Goal: Information Seeking & Learning: Find specific fact

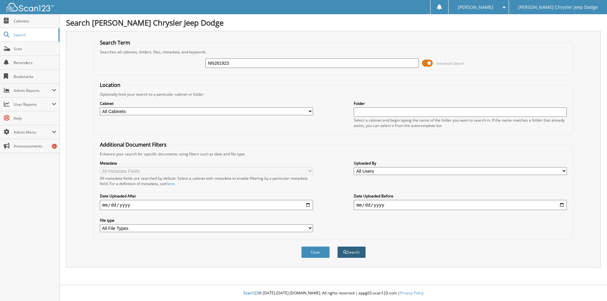
type input "NN261923"
click at [349, 252] on button "Search" at bounding box center [351, 253] width 28 height 12
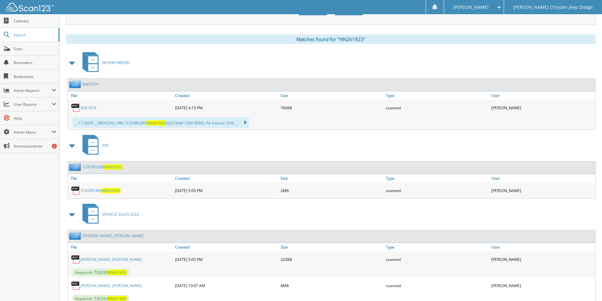
scroll to position [265, 0]
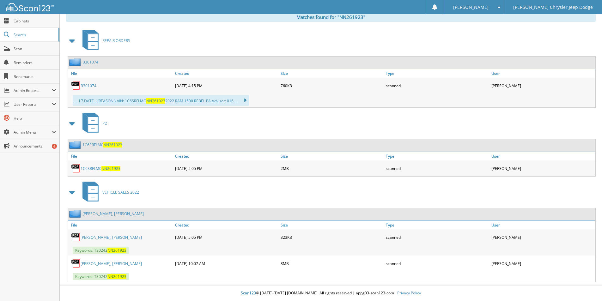
click at [87, 213] on link "Dibble, Crystal Muir" at bounding box center [112, 213] width 61 height 5
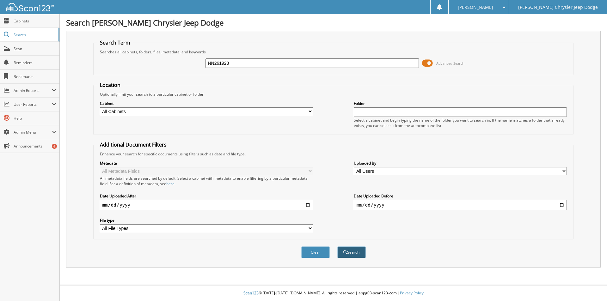
type input "NN261923"
click at [348, 252] on button "Search" at bounding box center [351, 253] width 28 height 12
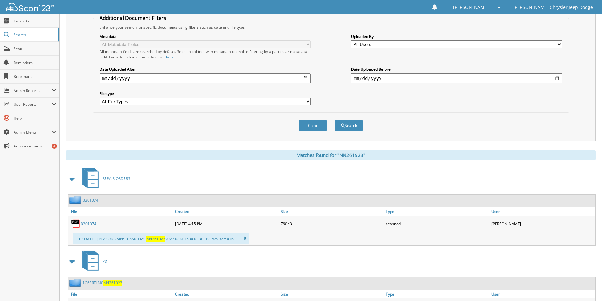
scroll to position [221, 0]
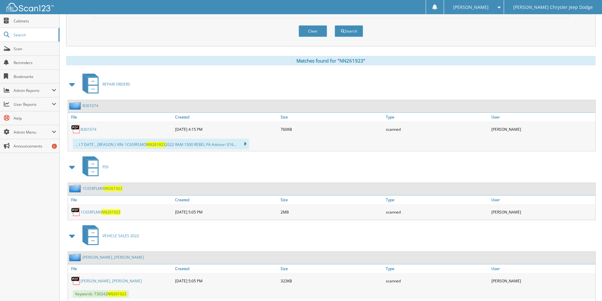
click at [87, 105] on link "B301074" at bounding box center [90, 105] width 16 height 5
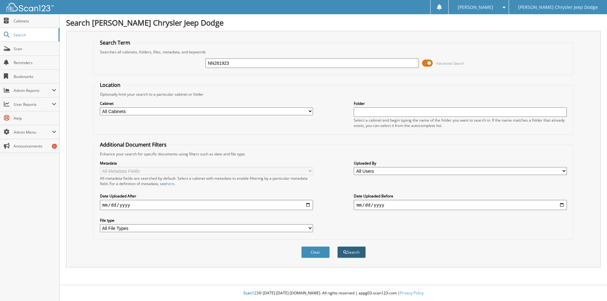
type input "NN261923"
click at [350, 254] on button "Search" at bounding box center [351, 253] width 28 height 12
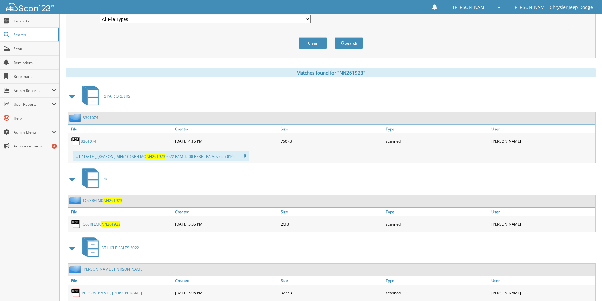
scroll to position [265, 0]
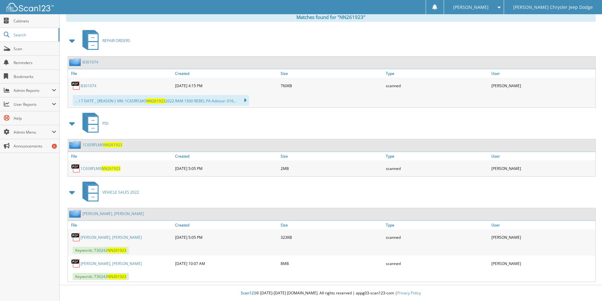
click at [93, 144] on link "1C6SRFLM0 NN261923" at bounding box center [102, 144] width 40 height 5
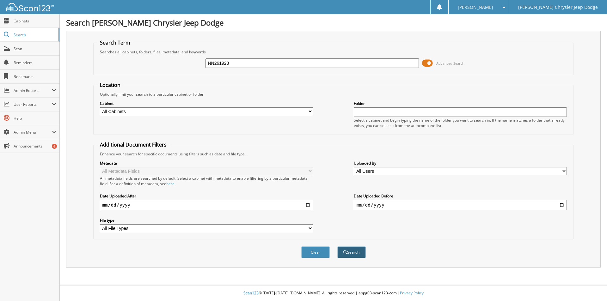
type input "NN261923"
click at [344, 251] on span "submit" at bounding box center [345, 253] width 4 height 4
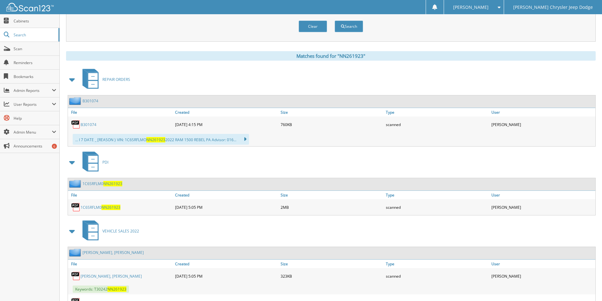
scroll to position [265, 0]
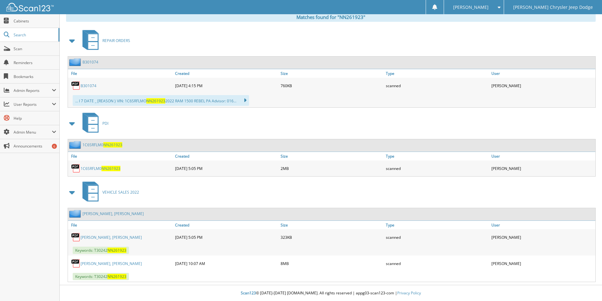
click at [93, 214] on link "Dibble, Crystal Muir" at bounding box center [112, 213] width 61 height 5
